Goal: Navigation & Orientation: Find specific page/section

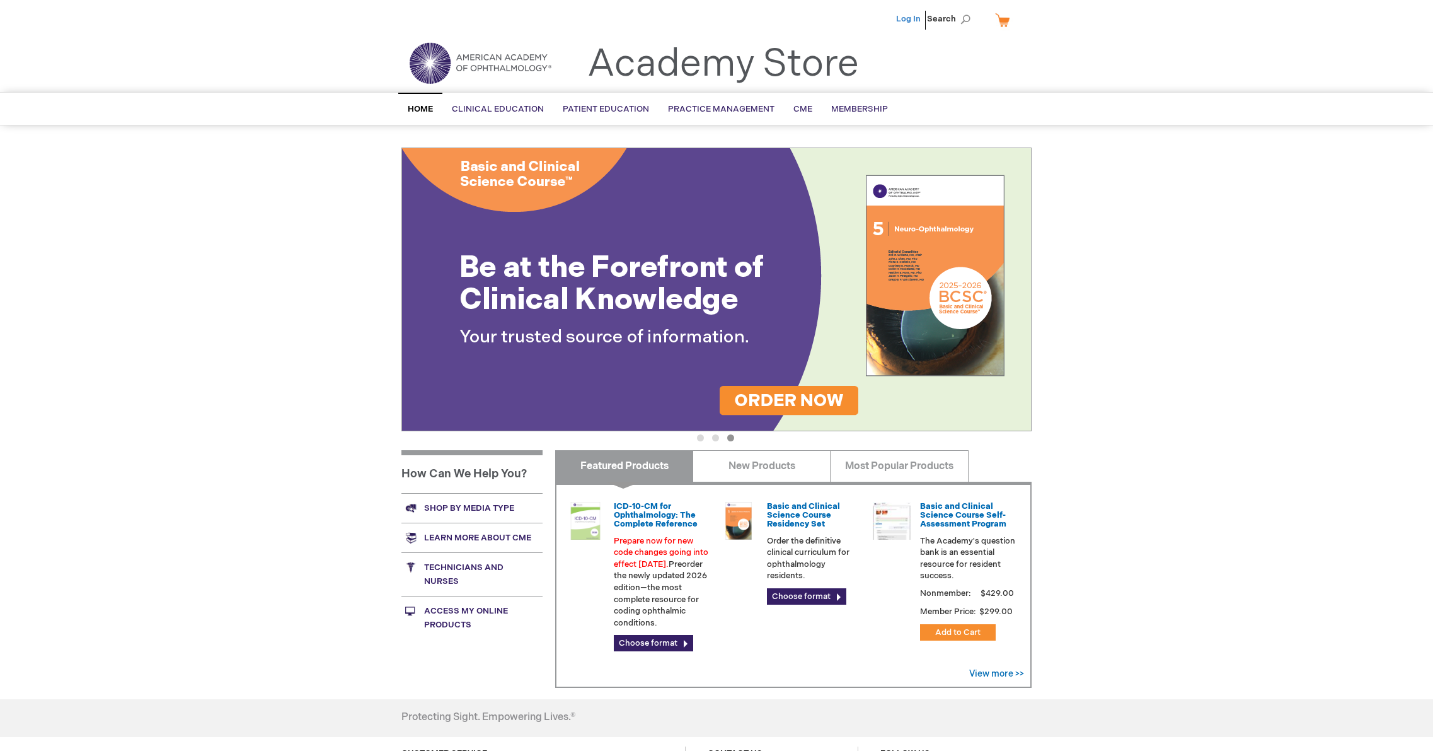
click at [906, 20] on link "Log In" at bounding box center [908, 19] width 25 height 10
click at [1002, 23] on link "My Cart" at bounding box center [1008, 20] width 30 height 22
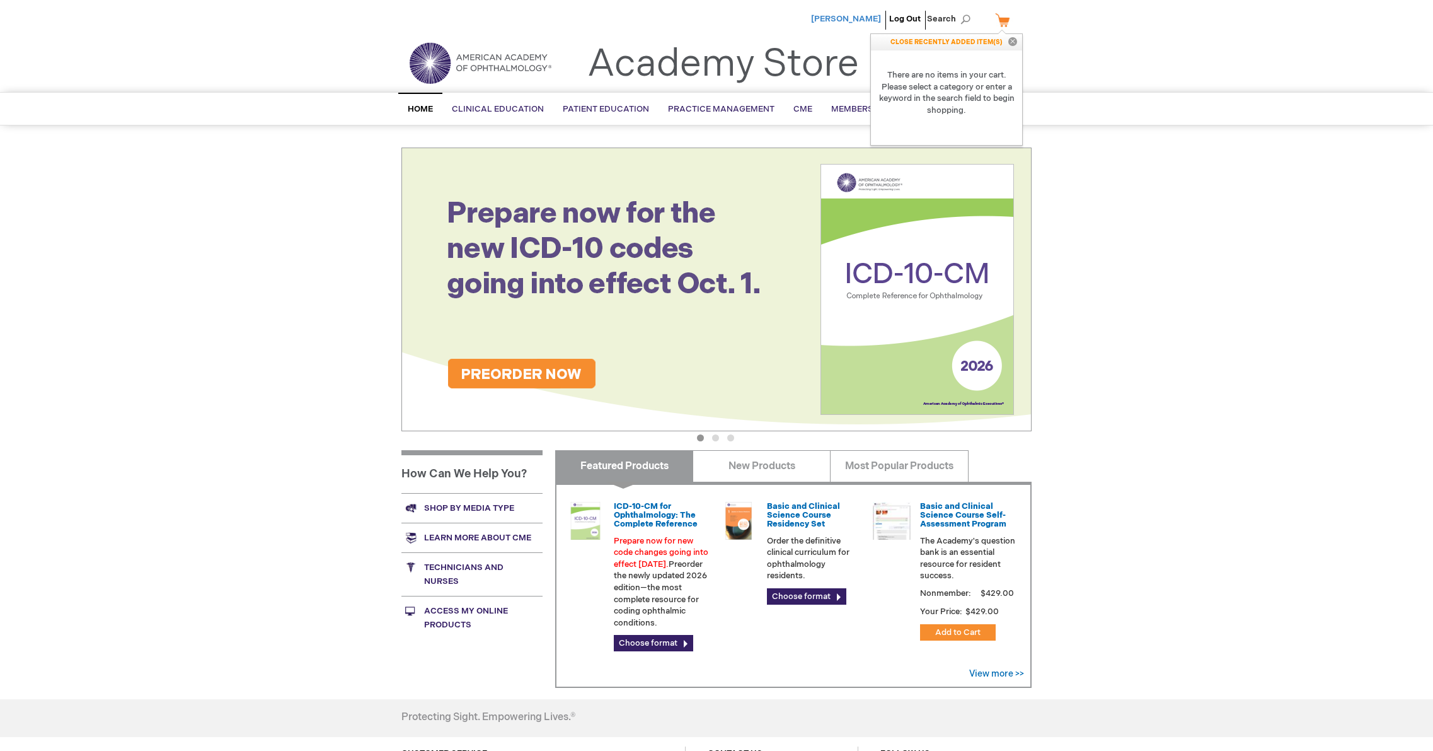
click at [870, 23] on span "[PERSON_NAME]" at bounding box center [846, 19] width 70 height 10
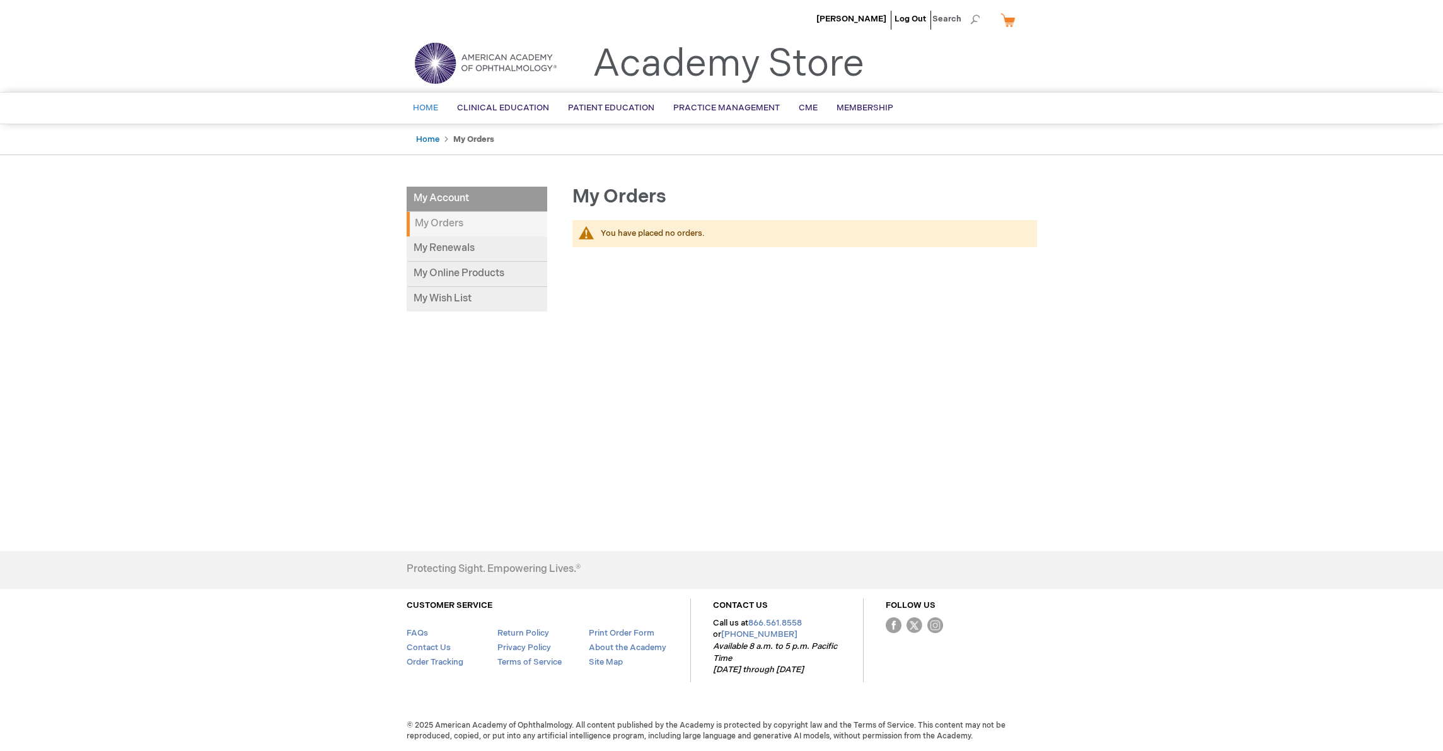
click at [427, 112] on span "Home" at bounding box center [425, 108] width 25 height 10
